Goal: Information Seeking & Learning: Check status

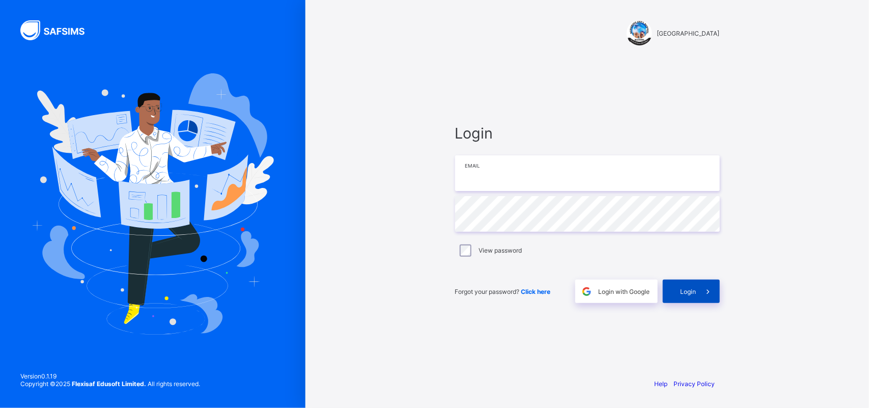
type input "**********"
click at [697, 287] on span at bounding box center [708, 291] width 23 height 23
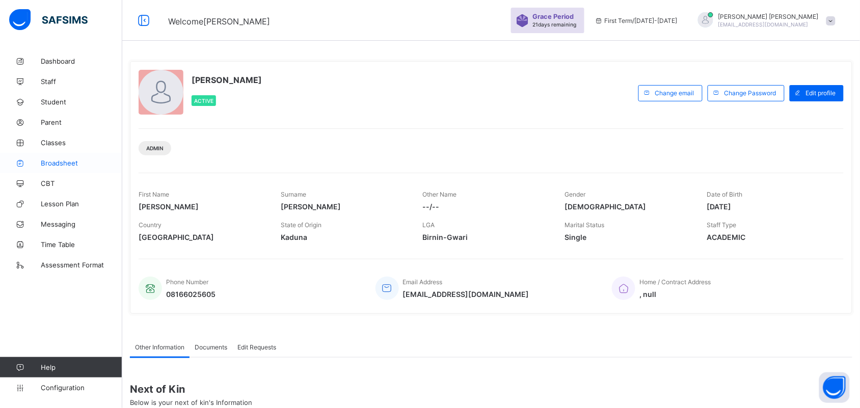
click at [70, 159] on span "Broadsheet" at bounding box center [81, 163] width 81 height 8
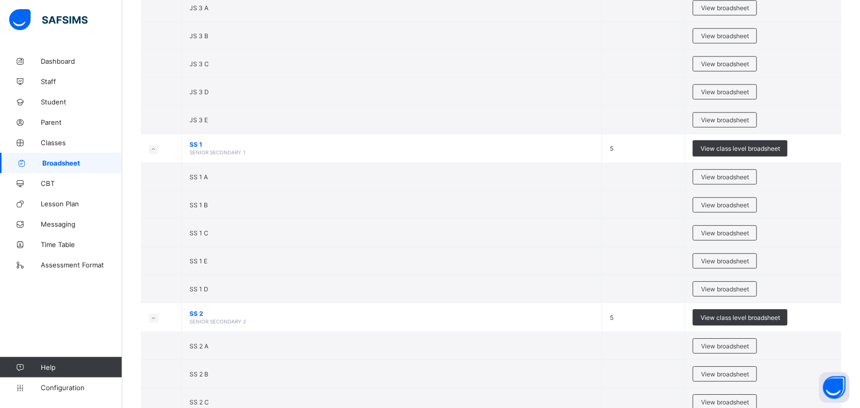
scroll to position [1891, 0]
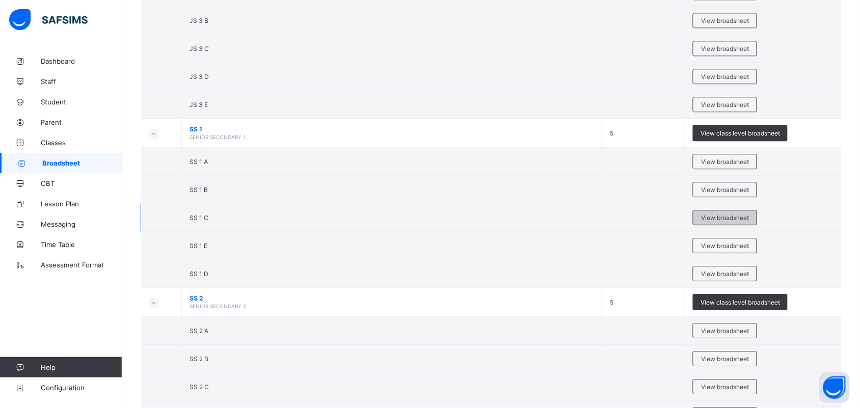
click at [734, 222] on span "View broadsheet" at bounding box center [725, 218] width 48 height 8
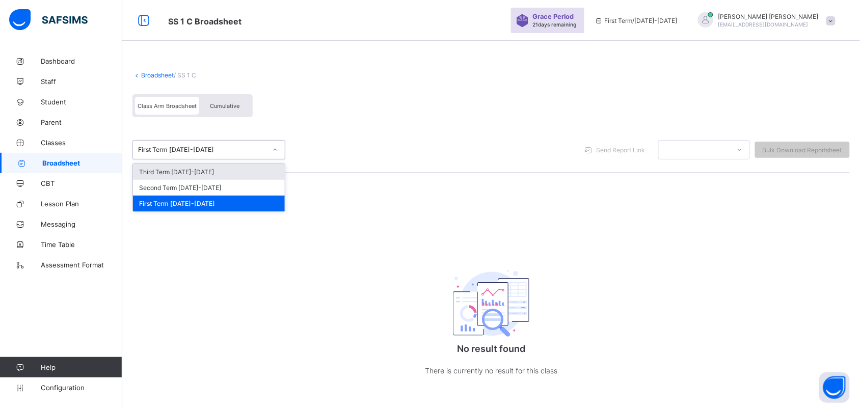
click at [256, 149] on div "First Term 2025-2026" at bounding box center [202, 150] width 128 height 8
click at [268, 154] on div at bounding box center [274, 150] width 17 height 16
click at [270, 147] on div at bounding box center [274, 150] width 17 height 16
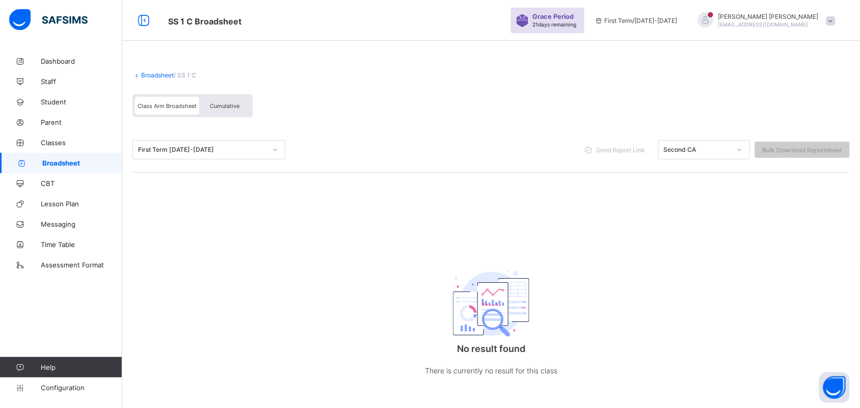
click at [160, 74] on link "Broadsheet" at bounding box center [157, 75] width 33 height 8
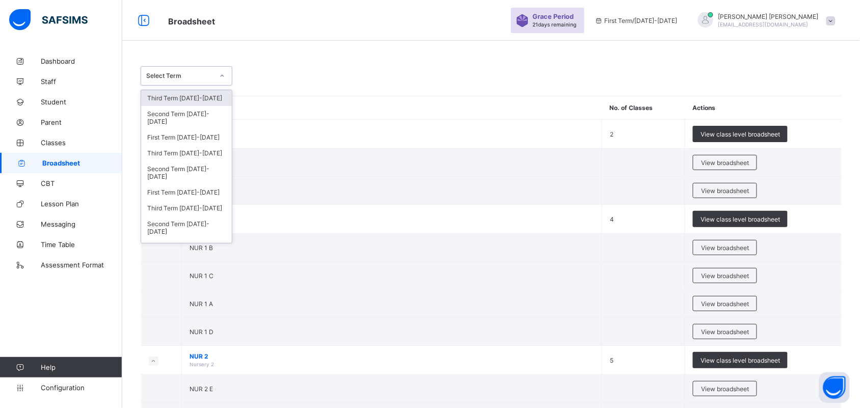
click at [216, 75] on div at bounding box center [221, 76] width 17 height 16
click at [191, 151] on div "Third Term 2024-2025" at bounding box center [186, 153] width 91 height 16
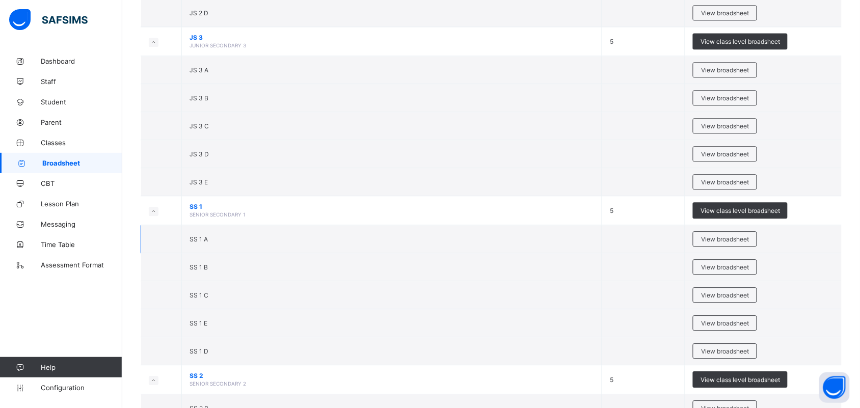
scroll to position [1819, 0]
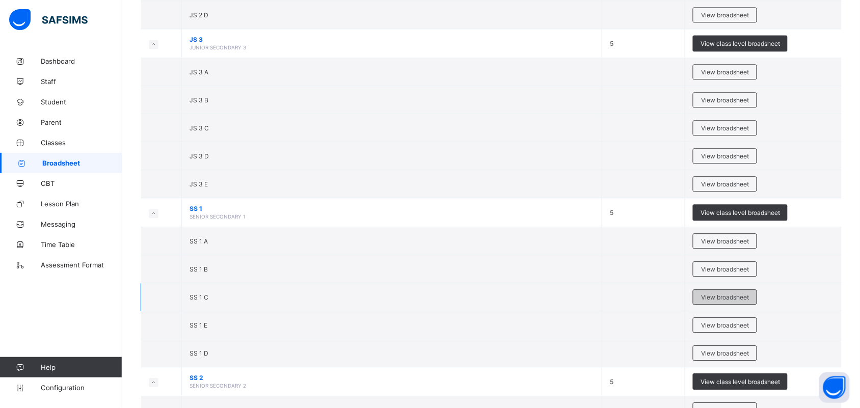
click at [717, 301] on span "View broadsheet" at bounding box center [725, 297] width 48 height 8
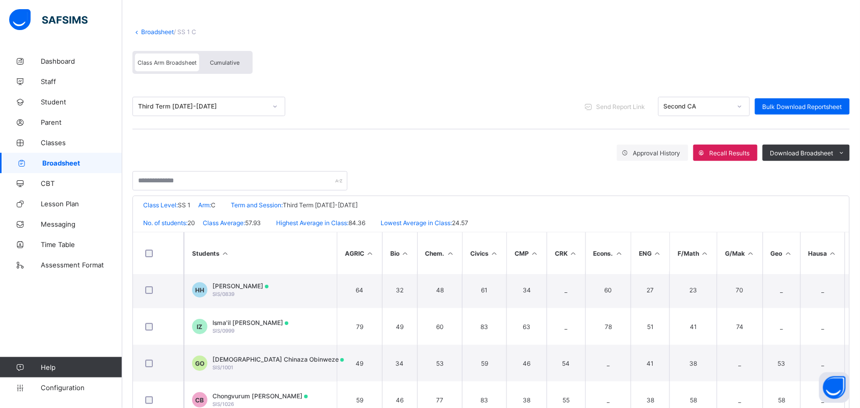
scroll to position [36, 0]
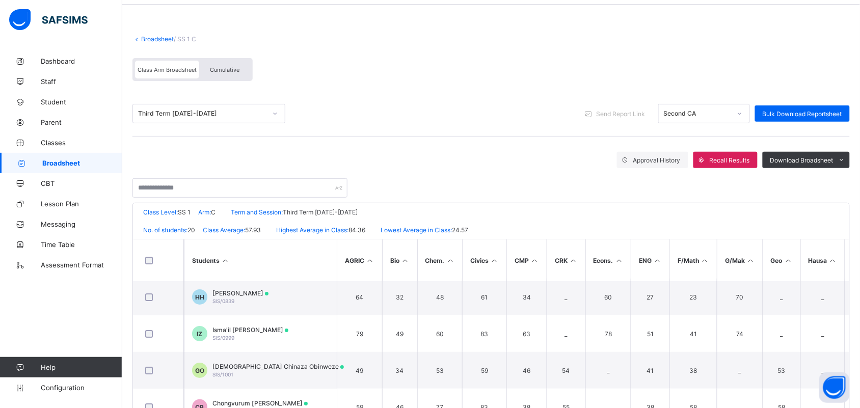
click at [160, 40] on link "Broadsheet" at bounding box center [157, 39] width 33 height 8
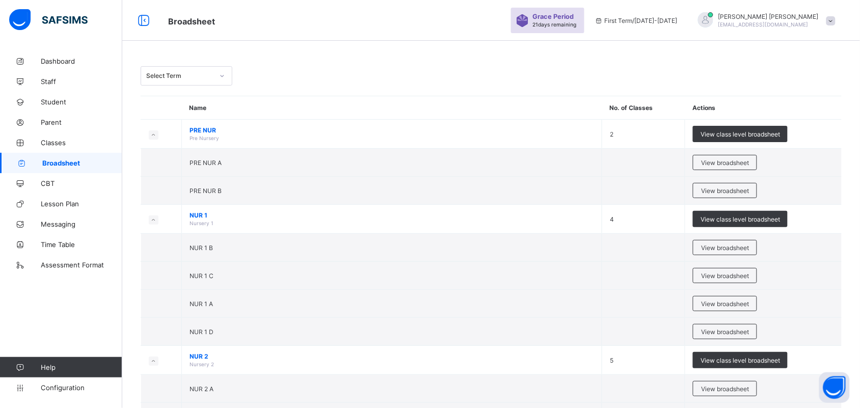
click at [227, 81] on div at bounding box center [221, 76] width 17 height 16
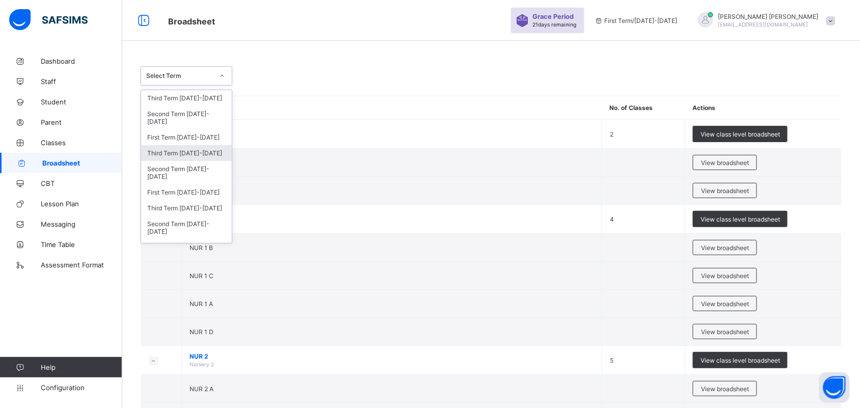
click at [190, 154] on div "Third Term 2024-2025" at bounding box center [186, 153] width 91 height 16
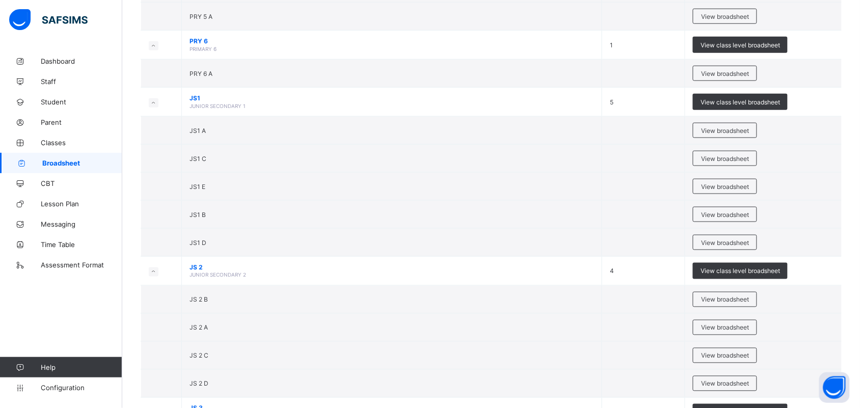
scroll to position [1459, 0]
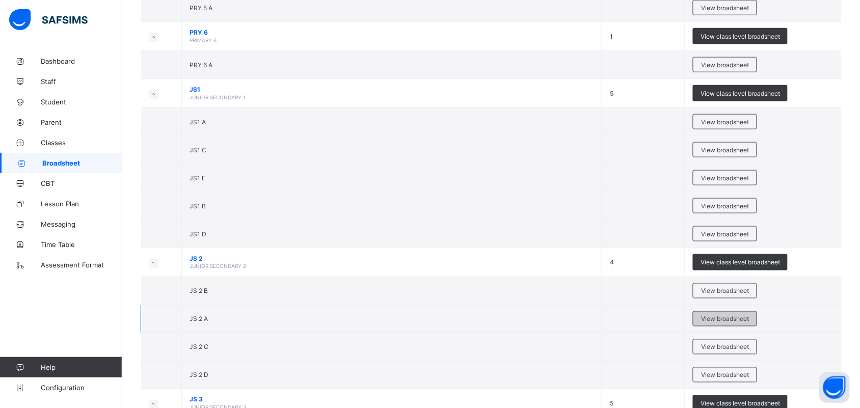
click at [716, 322] on span "View broadsheet" at bounding box center [725, 319] width 48 height 8
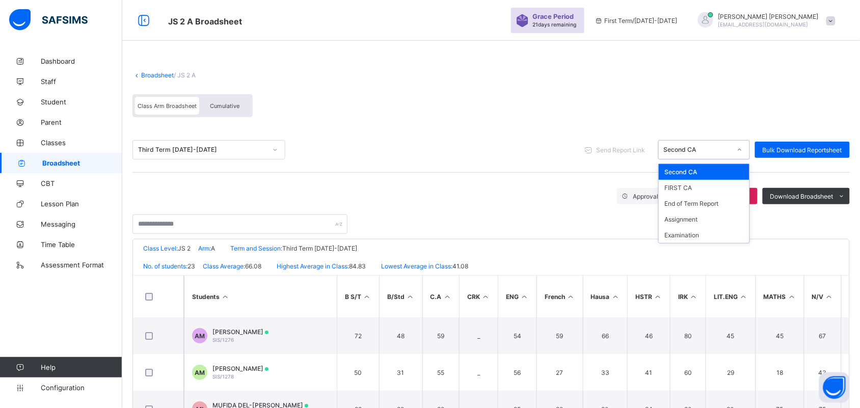
click at [701, 154] on div "Second CA" at bounding box center [693, 150] width 71 height 14
click at [699, 204] on div "End of Term Report" at bounding box center [703, 204] width 91 height 16
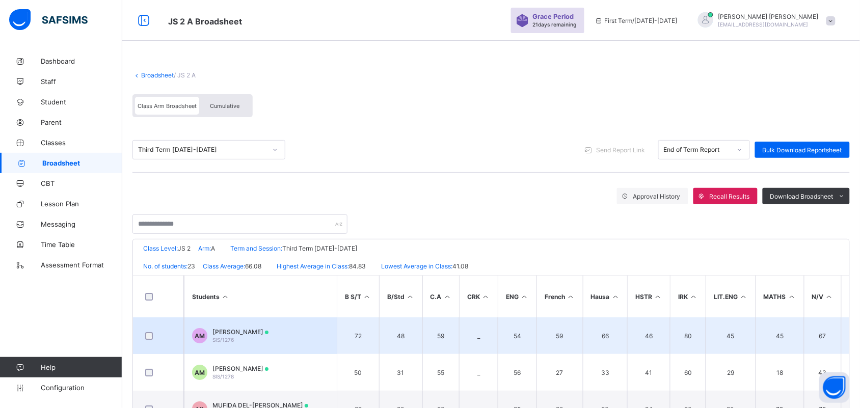
click at [268, 334] on div "ABDULRAHMAN SAGIR MOHAMMED SIS/1276" at bounding box center [240, 335] width 56 height 15
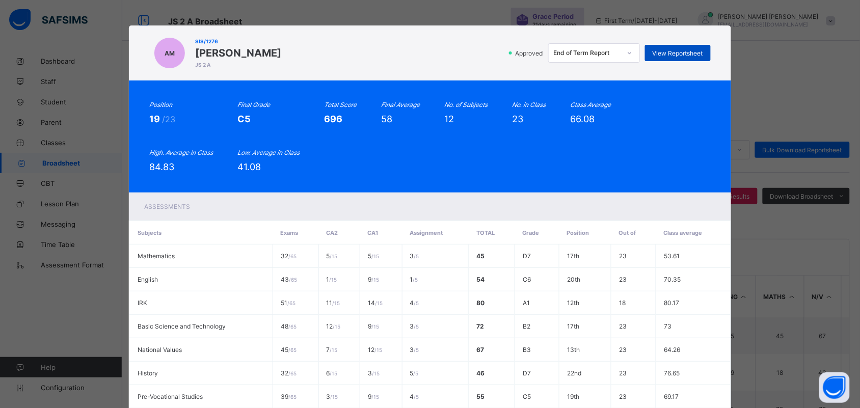
click at [689, 52] on span "View Reportsheet" at bounding box center [677, 53] width 50 height 8
click at [591, 54] on div "End of Term Report" at bounding box center [587, 53] width 67 height 8
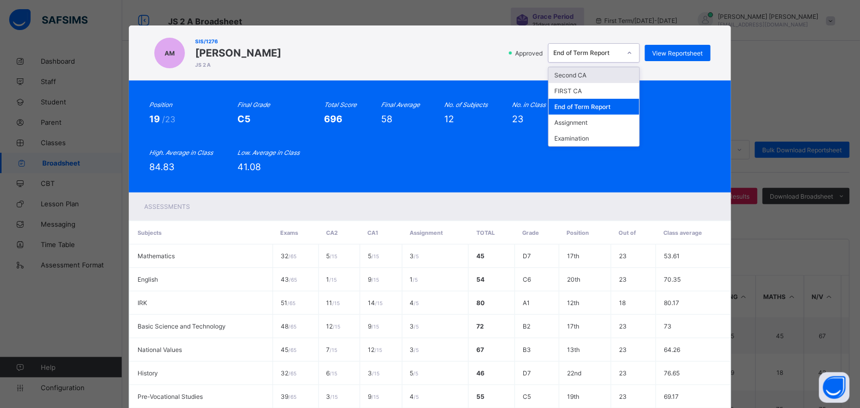
click at [584, 75] on div "Second CA" at bounding box center [593, 75] width 91 height 16
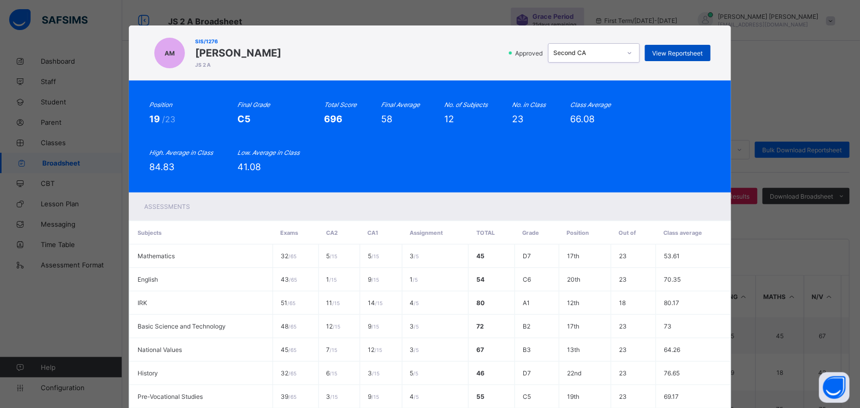
click at [666, 55] on span "View Reportsheet" at bounding box center [677, 53] width 50 height 8
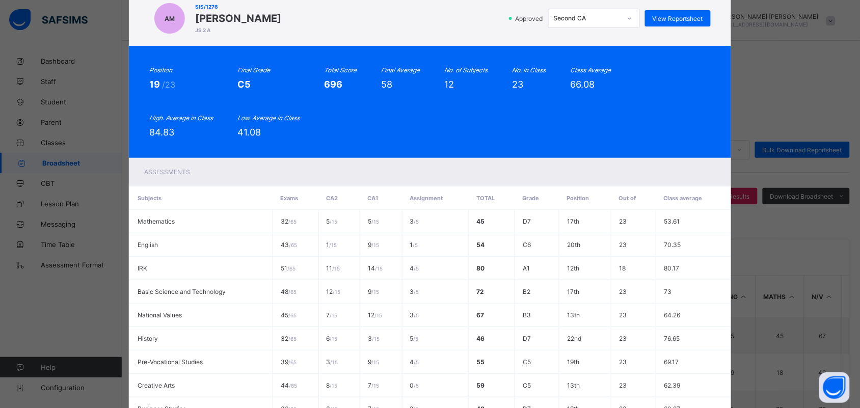
scroll to position [209, 0]
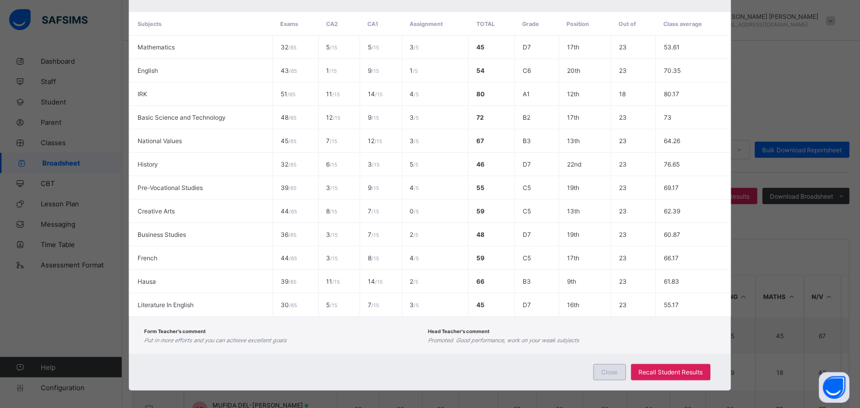
click at [605, 369] on span "Close" at bounding box center [609, 373] width 16 height 8
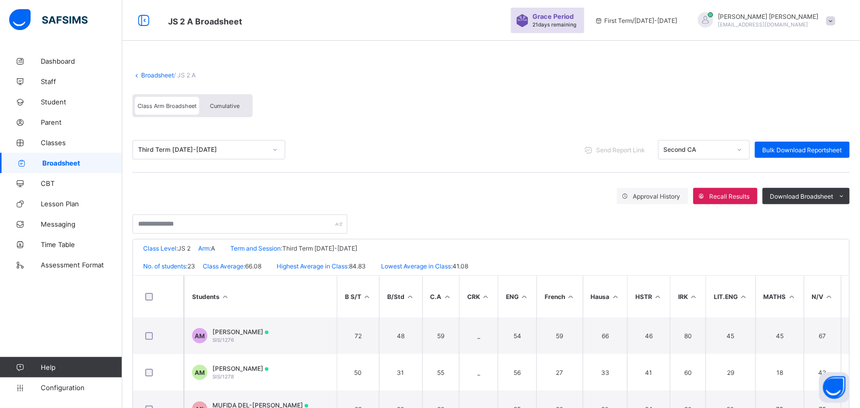
click at [163, 74] on link "Broadsheet" at bounding box center [157, 75] width 33 height 8
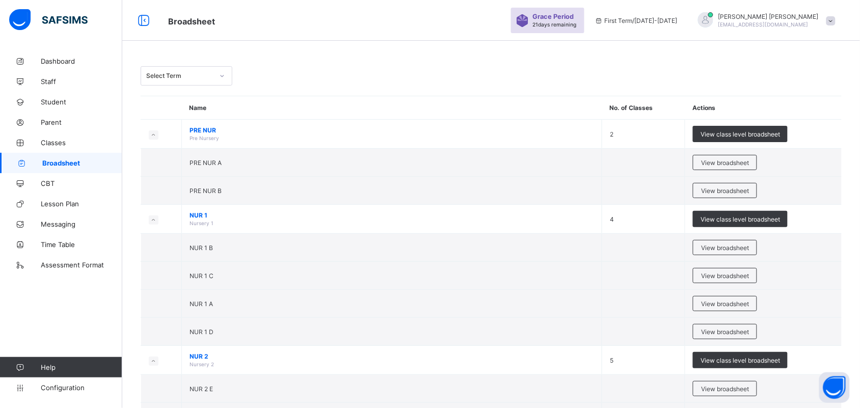
click at [227, 80] on div at bounding box center [221, 76] width 17 height 16
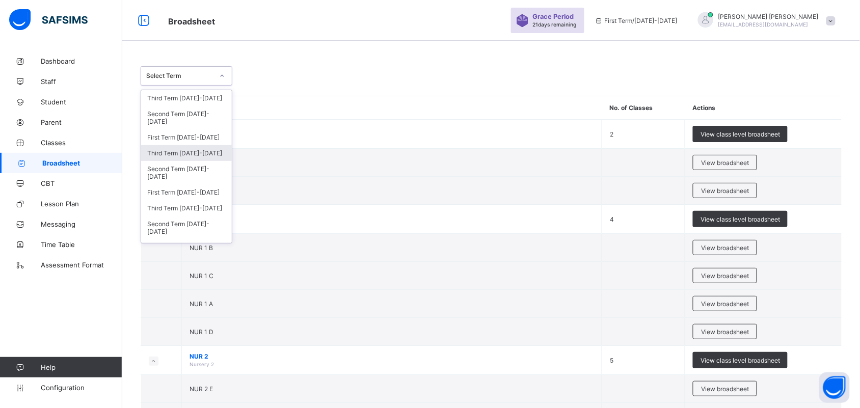
click at [189, 155] on div "Third Term 2024-2025" at bounding box center [186, 153] width 91 height 16
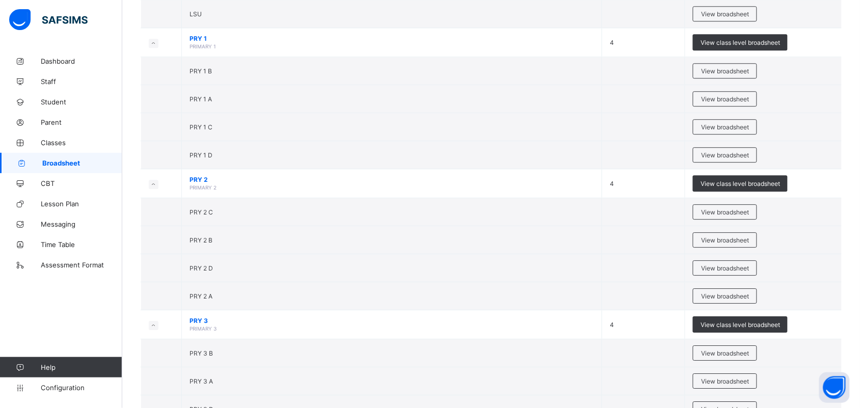
scroll to position [762, 0]
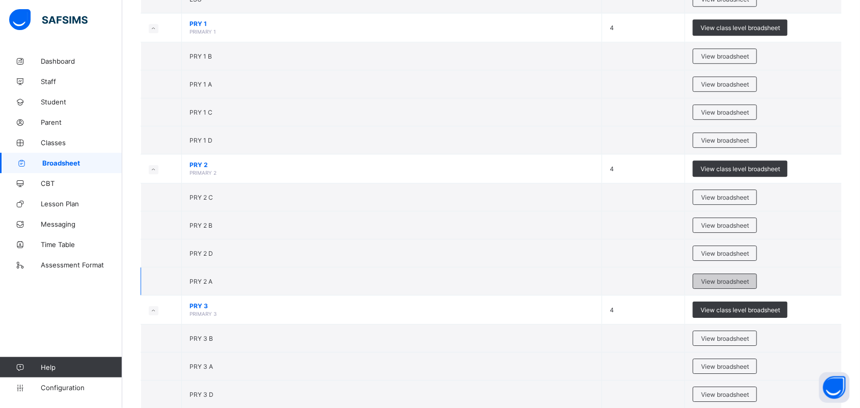
click at [747, 283] on span "View broadsheet" at bounding box center [725, 282] width 48 height 8
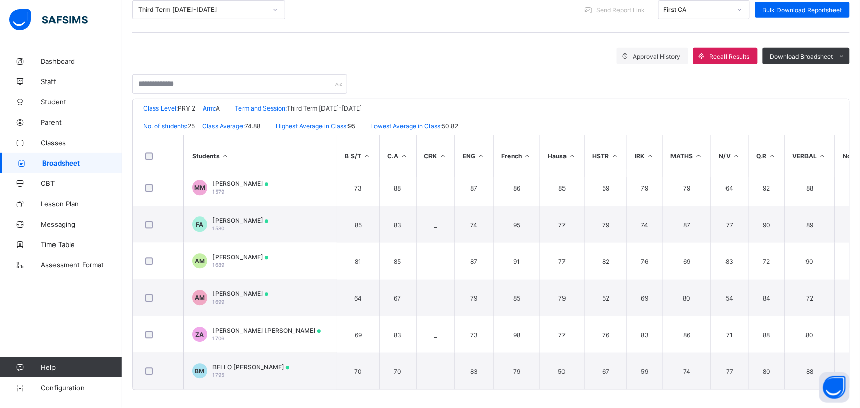
scroll to position [708, 0]
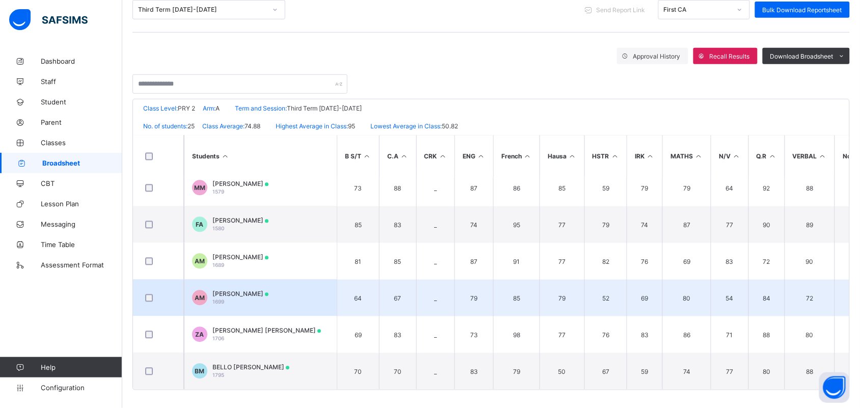
click at [268, 292] on div "AISHATU BALA MOHAMMED 1699" at bounding box center [240, 297] width 56 height 15
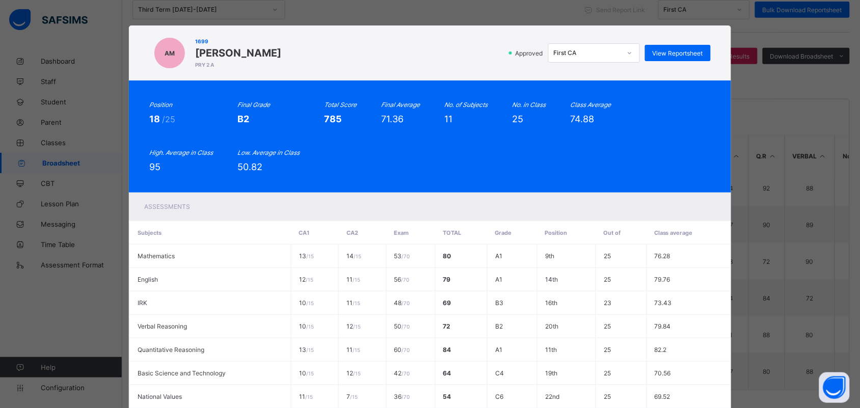
click at [624, 53] on div at bounding box center [629, 53] width 17 height 16
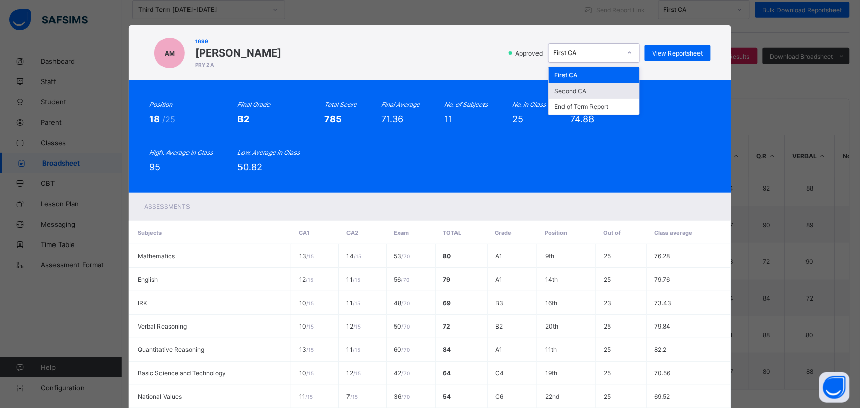
click at [597, 88] on div "Second CA" at bounding box center [593, 91] width 91 height 16
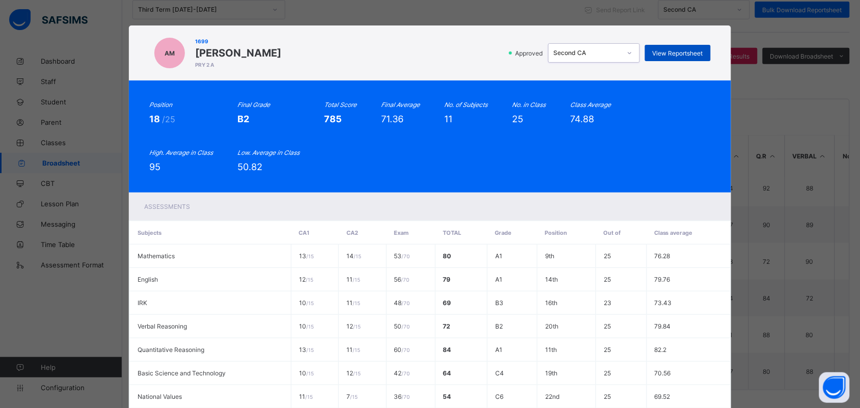
click at [672, 54] on span "View Reportsheet" at bounding box center [677, 53] width 50 height 8
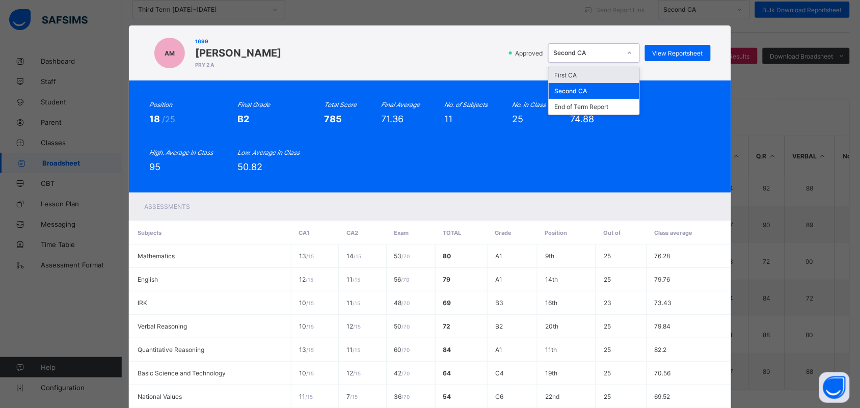
click at [601, 48] on div "Second CA" at bounding box center [583, 53] width 71 height 14
click at [594, 103] on div "End of Term Report" at bounding box center [593, 107] width 91 height 16
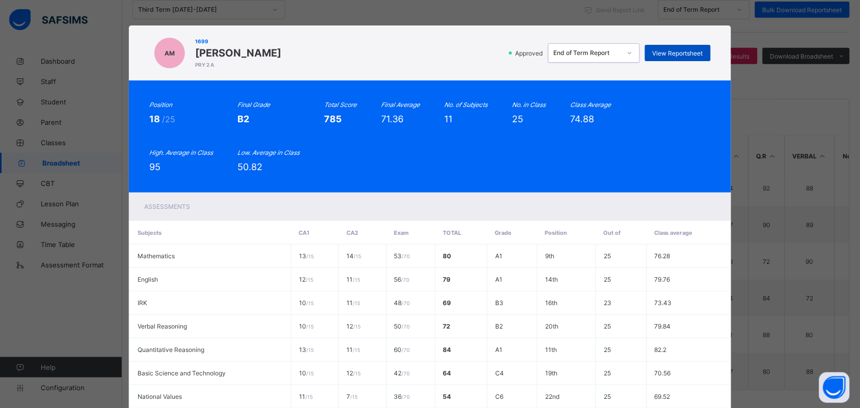
click at [666, 57] on div "View Reportsheet" at bounding box center [678, 53] width 66 height 16
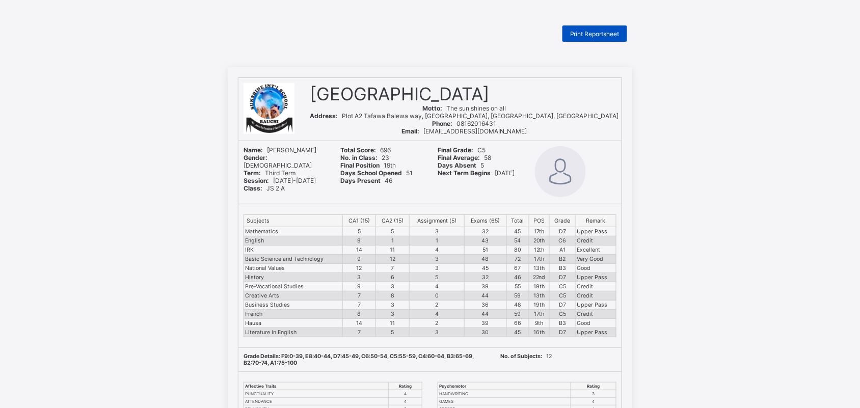
click at [591, 37] on div "Print Reportsheet" at bounding box center [594, 33] width 65 height 16
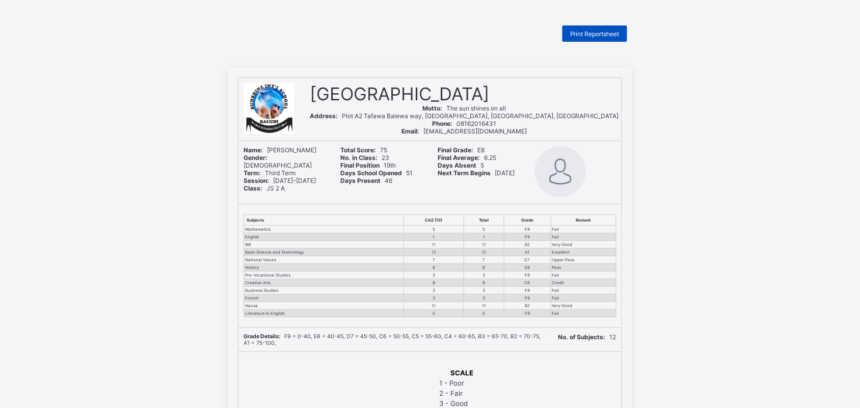
click at [597, 29] on div "Print Reportsheet" at bounding box center [594, 33] width 65 height 16
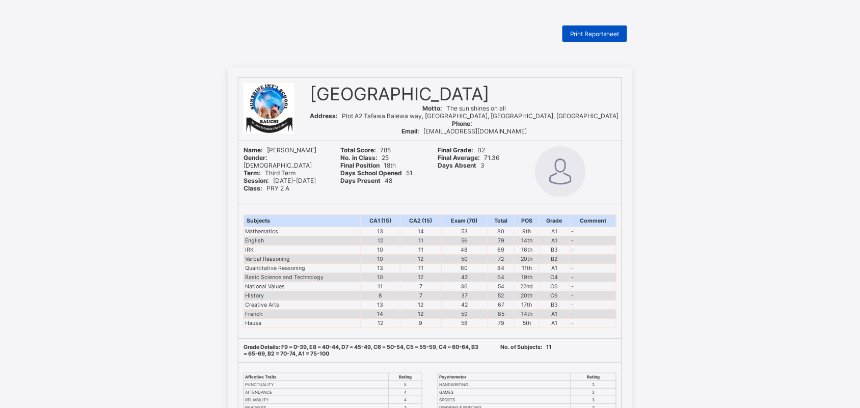
click at [599, 36] on span "Print Reportsheet" at bounding box center [594, 34] width 49 height 8
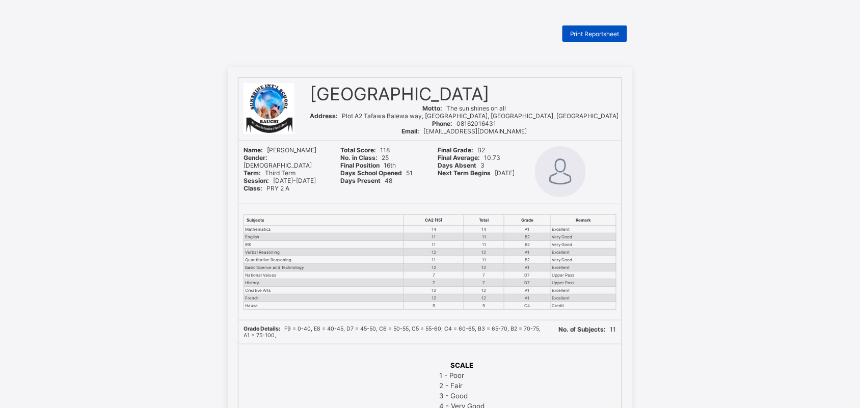
click at [598, 37] on div "Print Reportsheet" at bounding box center [594, 33] width 65 height 16
